Goal: Obtain resource: Download file/media

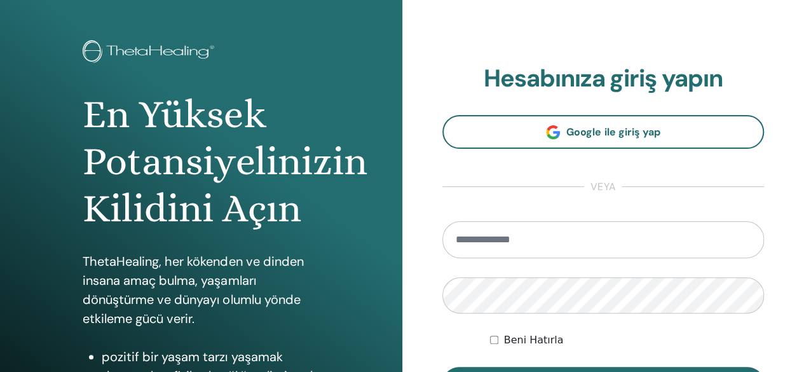
scroll to position [71, 0]
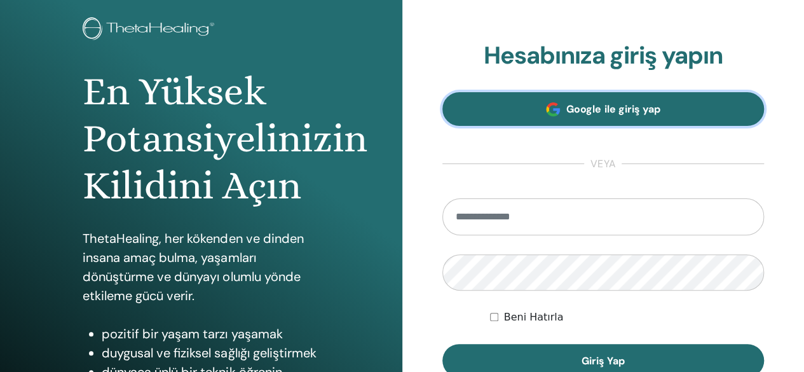
click at [605, 114] on span "Google ile giriş yap" at bounding box center [612, 108] width 93 height 13
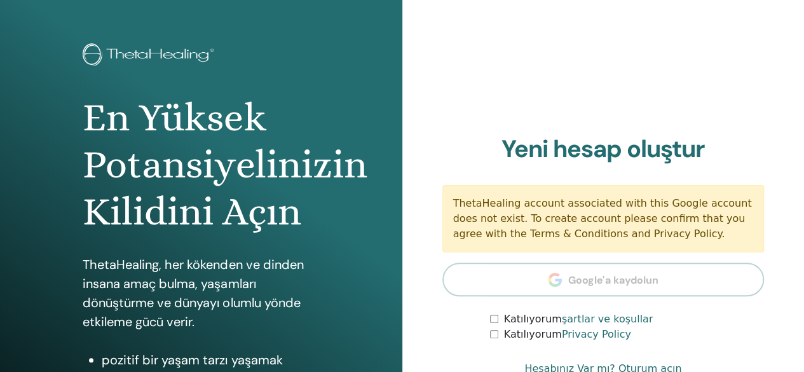
scroll to position [35, 0]
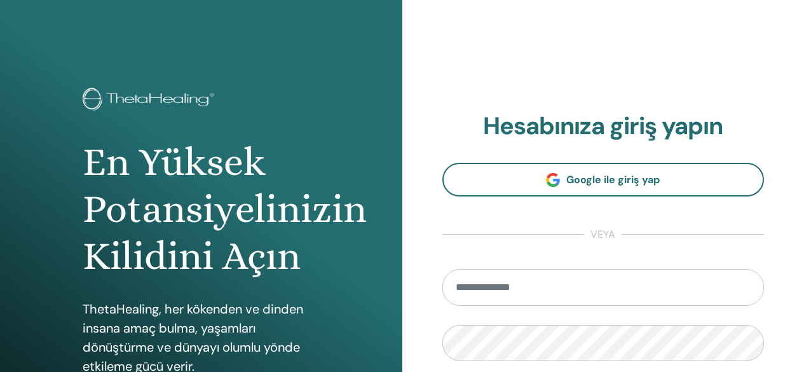
scroll to position [71, 0]
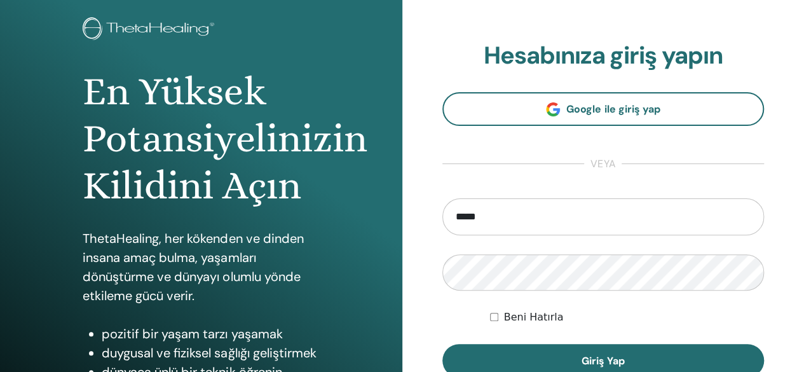
type input "**********"
click at [442, 344] on button "Giriş Yap" at bounding box center [603, 360] width 322 height 33
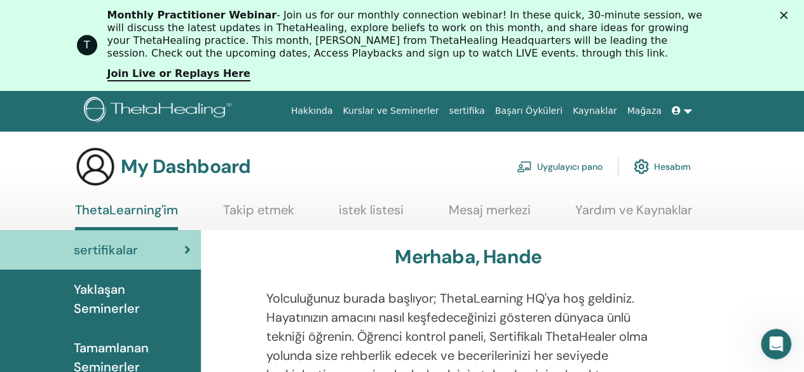
click at [106, 327] on div "sertifikalar Yaklaşan Seminerler Tamamlanan Seminerler Benim dökümanlarım" at bounding box center [100, 337] width 201 height 215
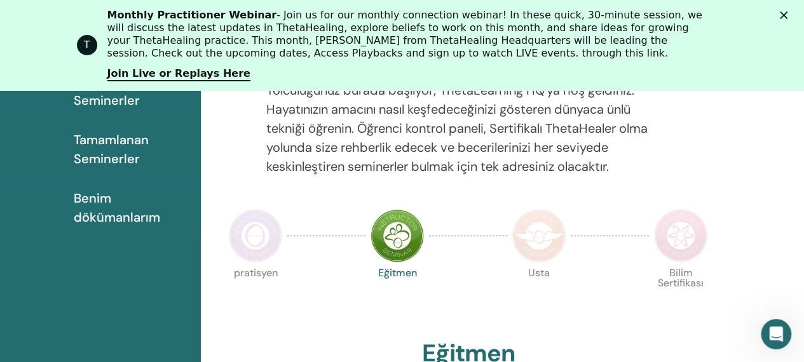
scroll to position [332, 0]
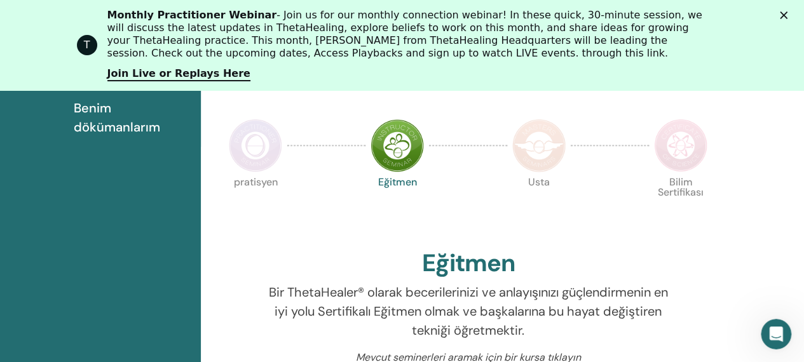
click at [117, 115] on span "Benim dökümanlarım" at bounding box center [132, 118] width 117 height 38
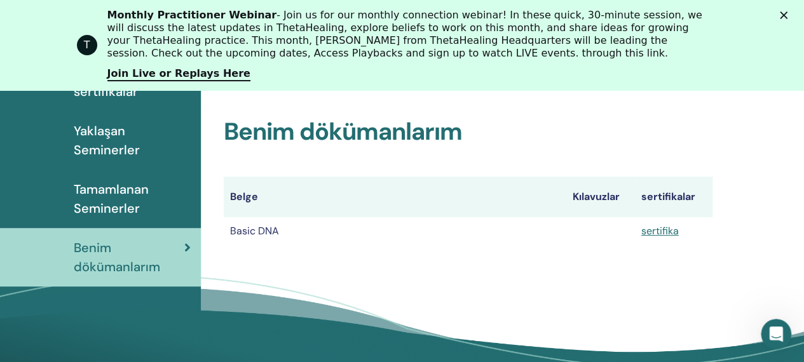
scroll to position [207, 0]
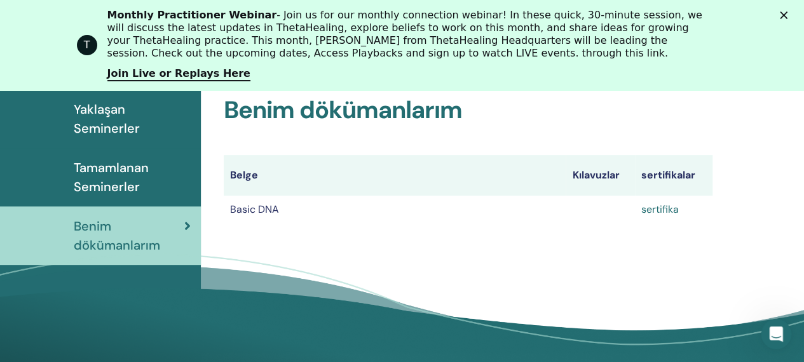
click at [652, 215] on link "sertifika" at bounding box center [660, 209] width 38 height 13
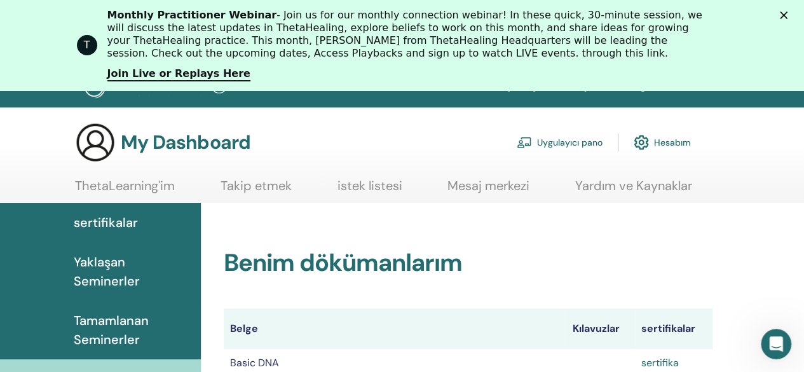
scroll to position [0, 0]
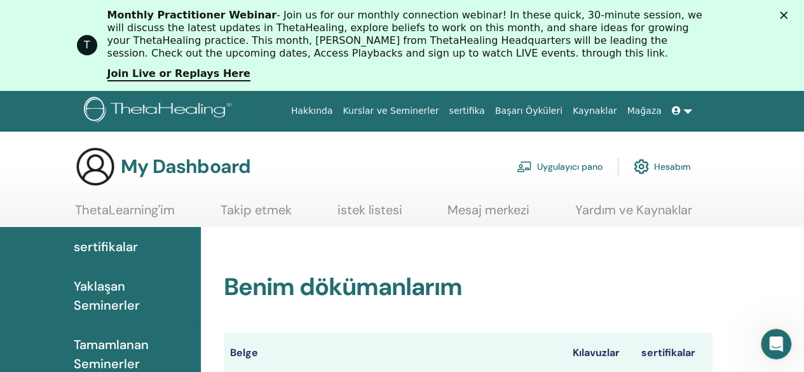
click at [788, 16] on icon "Kapat" at bounding box center [784, 15] width 8 height 8
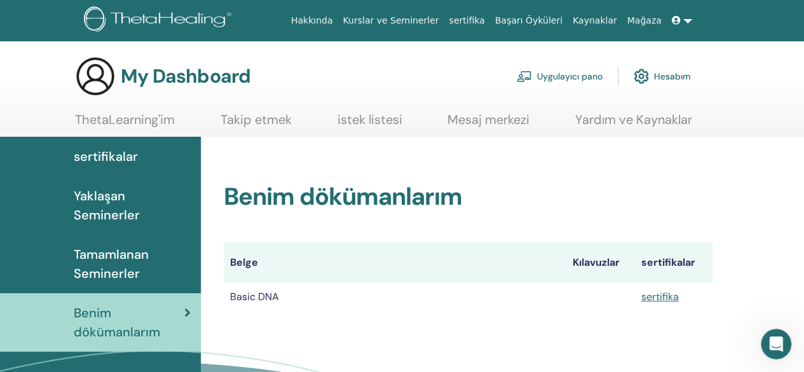
click at [680, 17] on icon at bounding box center [676, 20] width 9 height 9
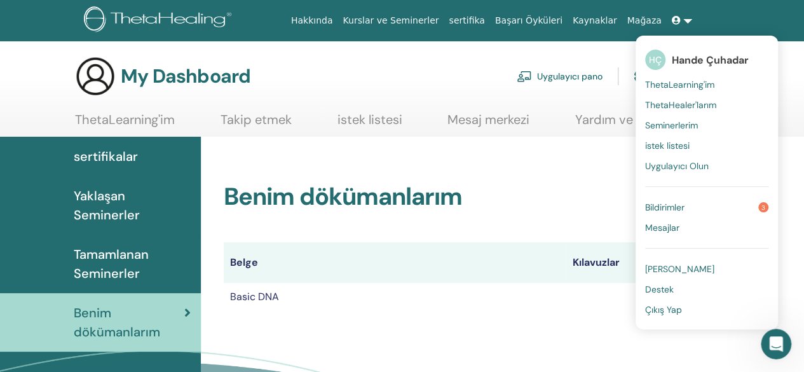
click at [664, 316] on link "Çıkış Yap" at bounding box center [706, 309] width 123 height 20
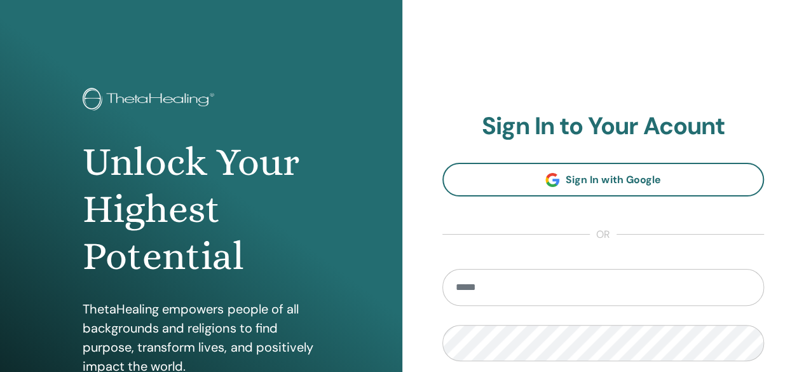
click at [674, 310] on form "Remember Me Sign In" at bounding box center [603, 358] width 322 height 179
